Goal: Task Accomplishment & Management: Complete application form

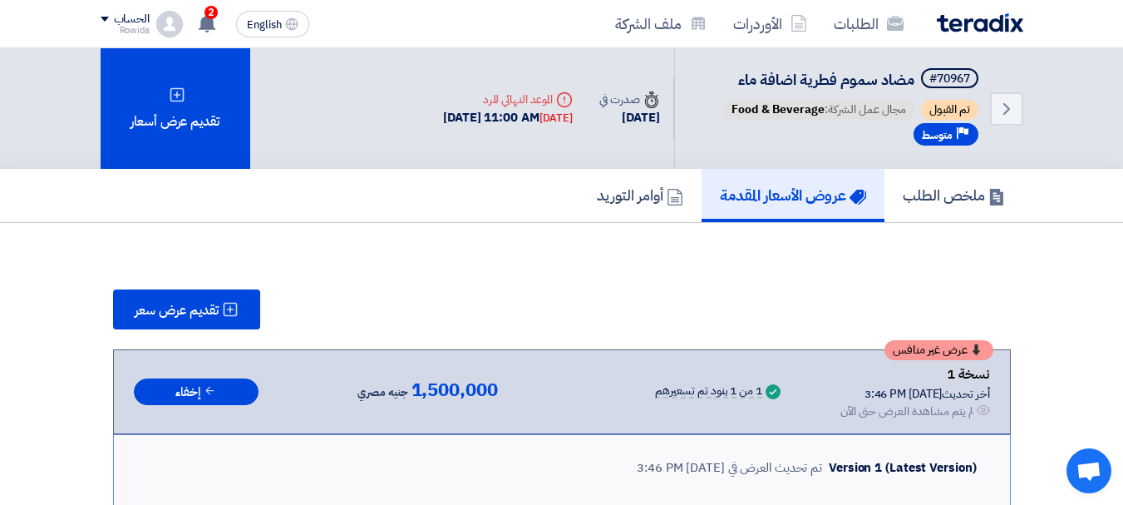
click at [803, 204] on h5 "عروض الأسعار المقدمة" at bounding box center [793, 194] width 146 height 19
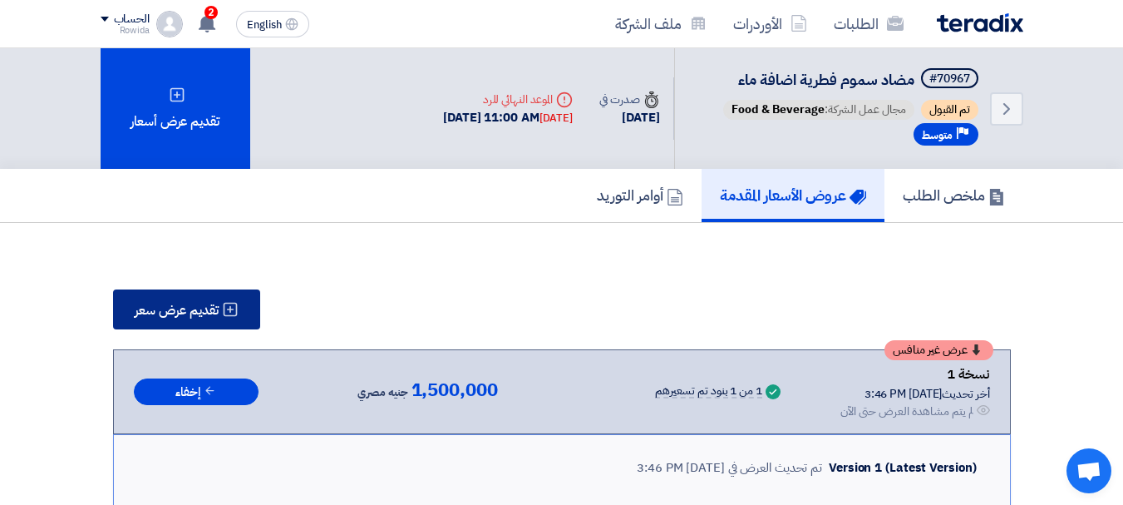
click at [160, 305] on span "تقديم عرض سعر" at bounding box center [177, 309] width 84 height 13
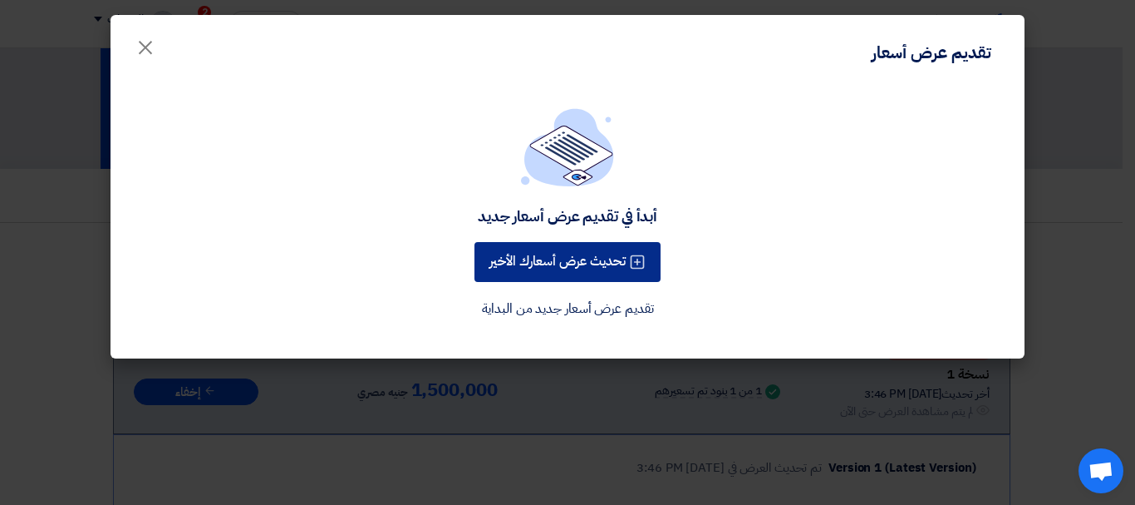
click at [568, 244] on button "تحديث عرض أسعارك الأخير" at bounding box center [568, 262] width 186 height 40
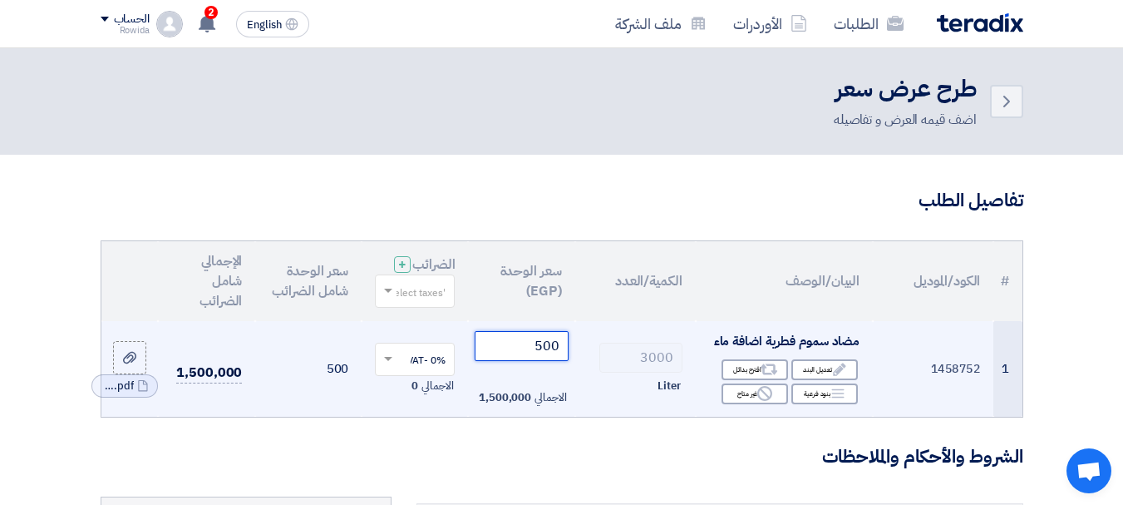
click at [524, 351] on input "500" at bounding box center [521, 346] width 93 height 30
drag, startPoint x: 539, startPoint y: 354, endPoint x: 566, endPoint y: 357, distance: 27.5
click at [566, 357] on input "500" at bounding box center [521, 346] width 93 height 30
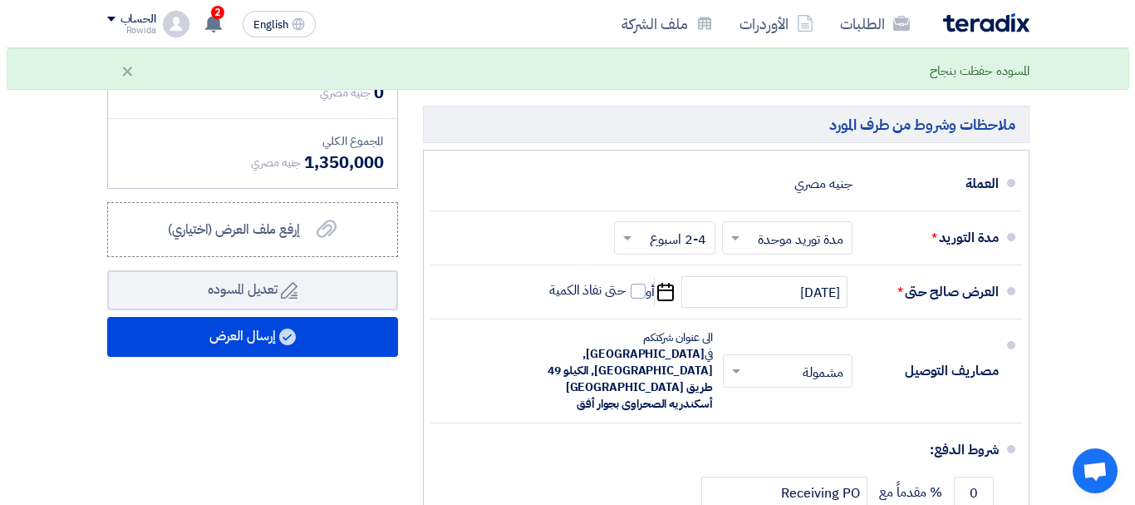
scroll to position [619, 0]
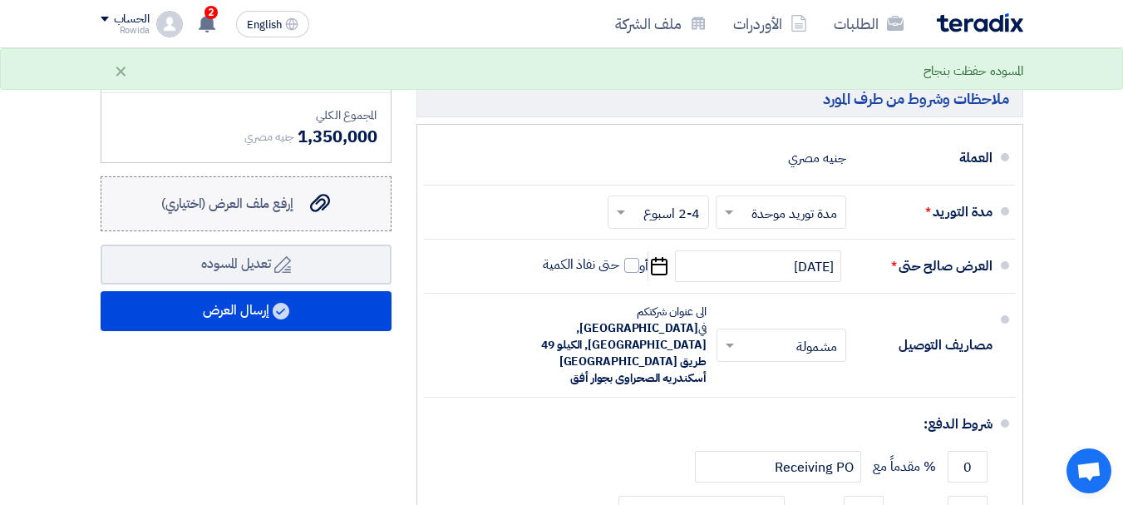
type input "450"
click at [231, 213] on span "إرفع ملف العرض (اختياري)" at bounding box center [227, 204] width 132 height 20
click at [0, 0] on input "إرفع ملف العرض (اختياري) إرفع ملف العرض (اختياري)" at bounding box center [0, 0] width 0 height 0
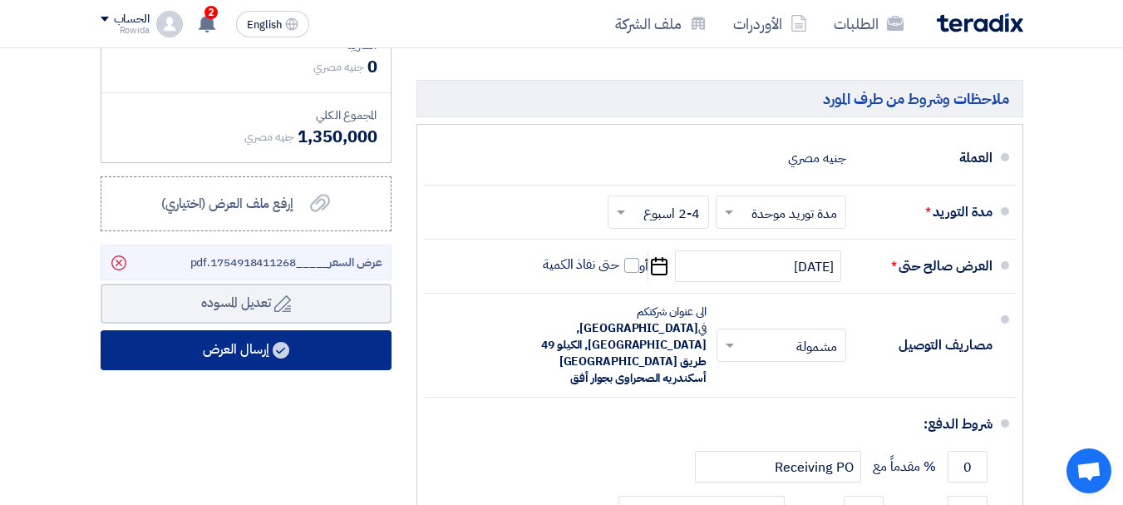
click at [356, 360] on button "إرسال العرض" at bounding box center [246, 350] width 291 height 40
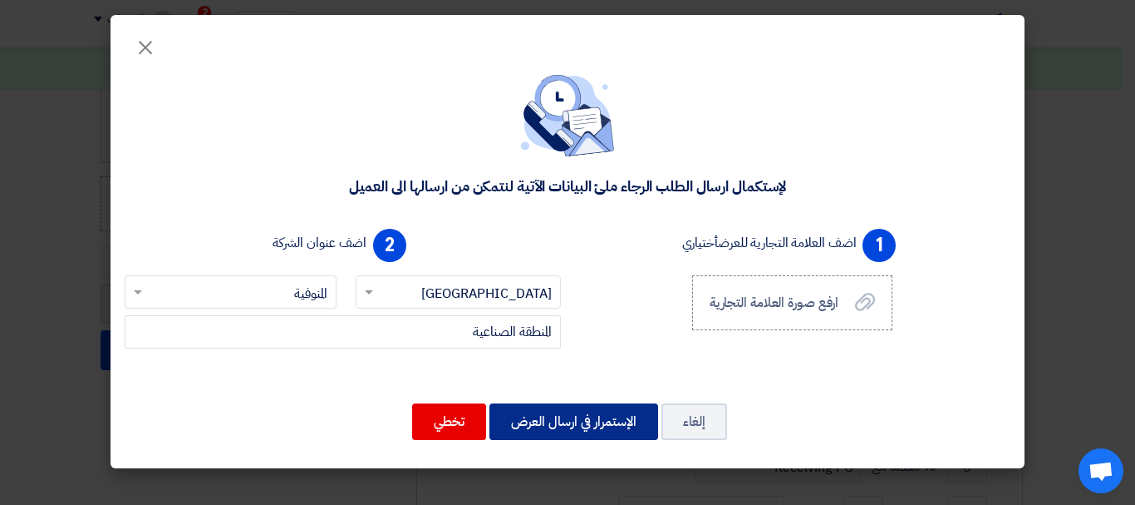
click at [553, 426] on button "الإستمرار في ارسال العرض" at bounding box center [574, 421] width 169 height 37
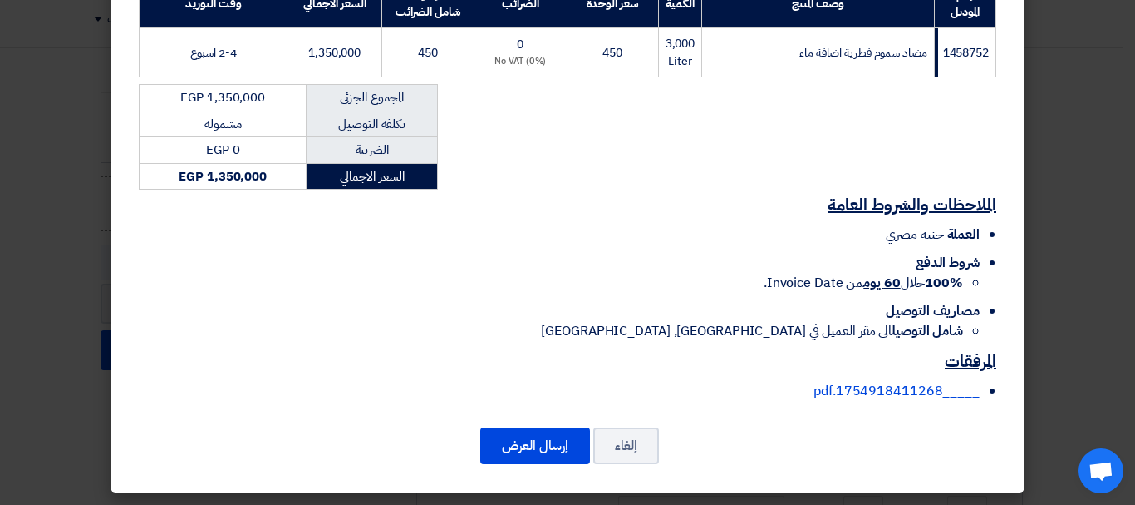
scroll to position [290, 0]
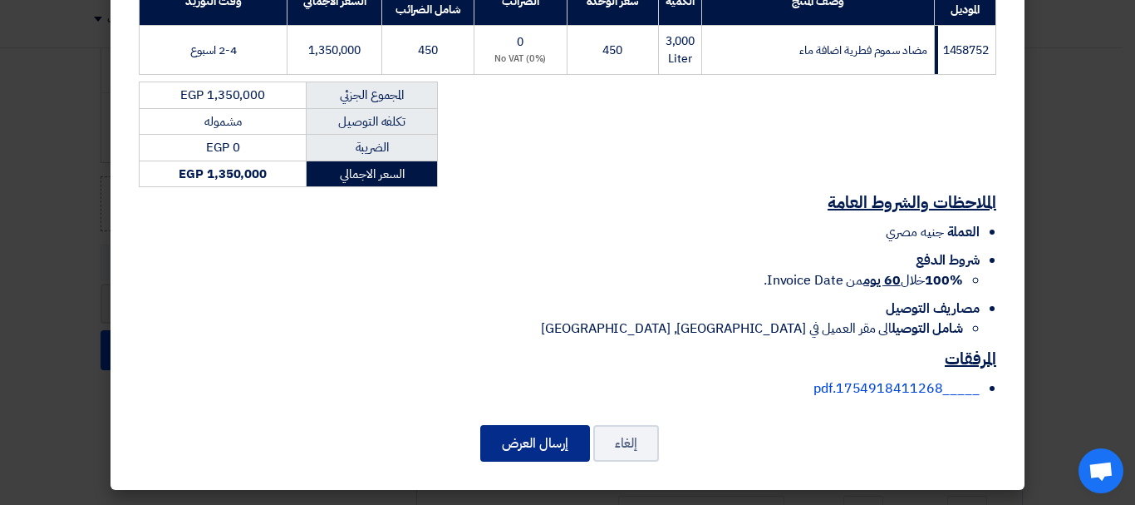
click at [515, 435] on button "إرسال العرض" at bounding box center [535, 443] width 110 height 37
